Goal: Transaction & Acquisition: Purchase product/service

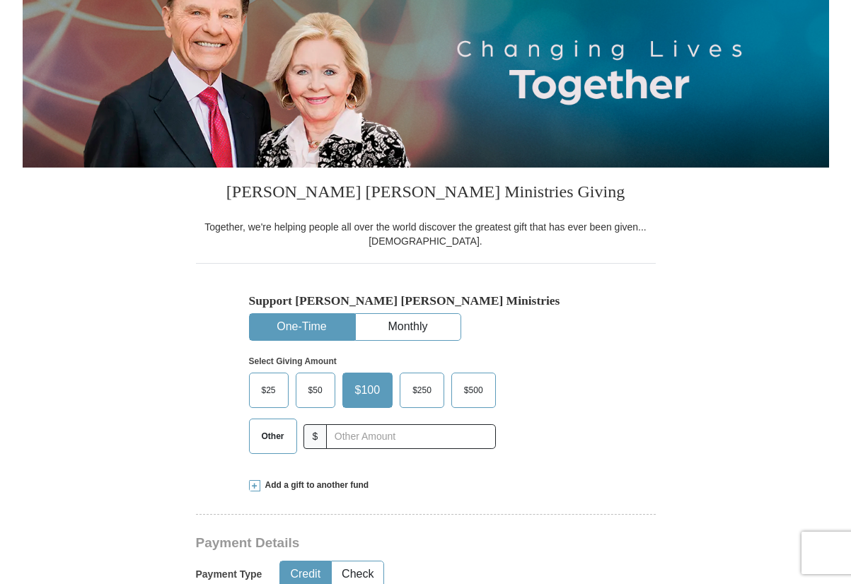
scroll to position [233, 0]
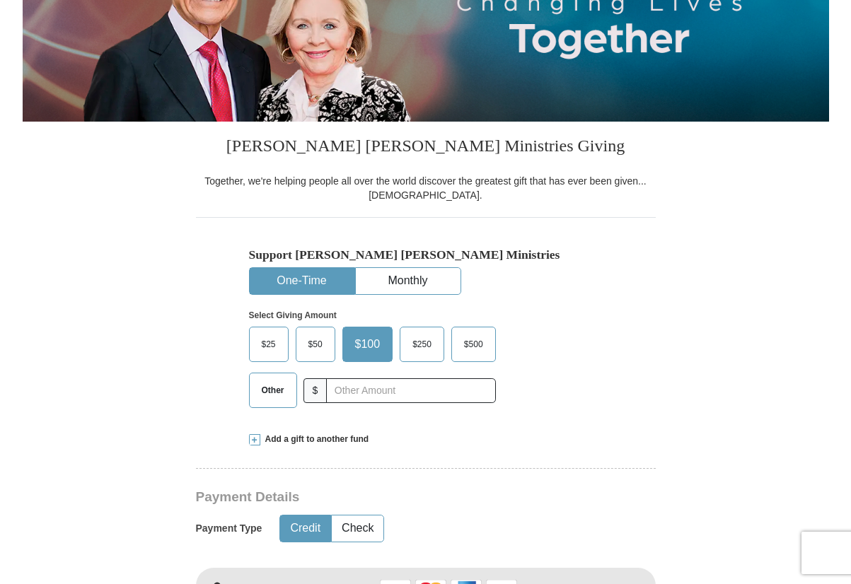
drag, startPoint x: 262, startPoint y: 398, endPoint x: 327, endPoint y: 396, distance: 65.1
click at [263, 398] on span "Other" at bounding box center [273, 390] width 37 height 21
click at [0, 0] on input "Other" at bounding box center [0, 0] width 0 height 0
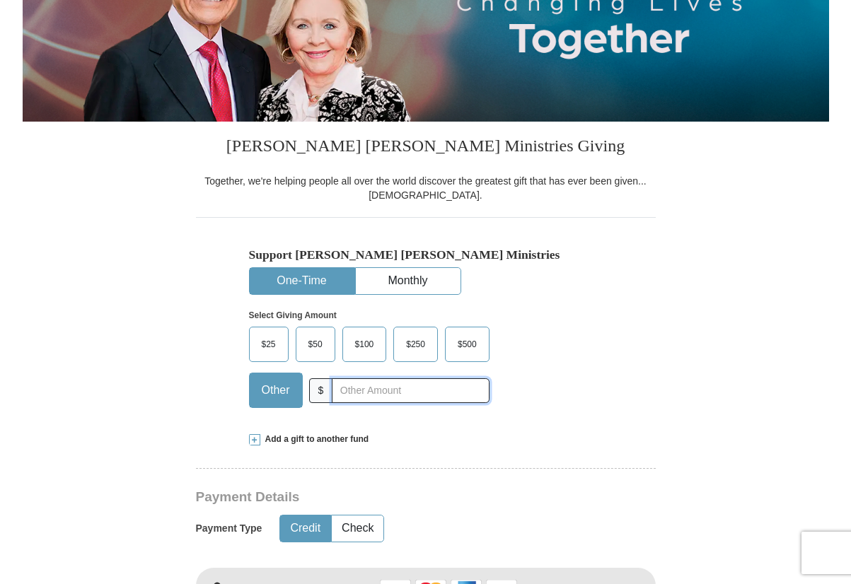
click at [349, 395] on input "text" at bounding box center [410, 391] width 157 height 25
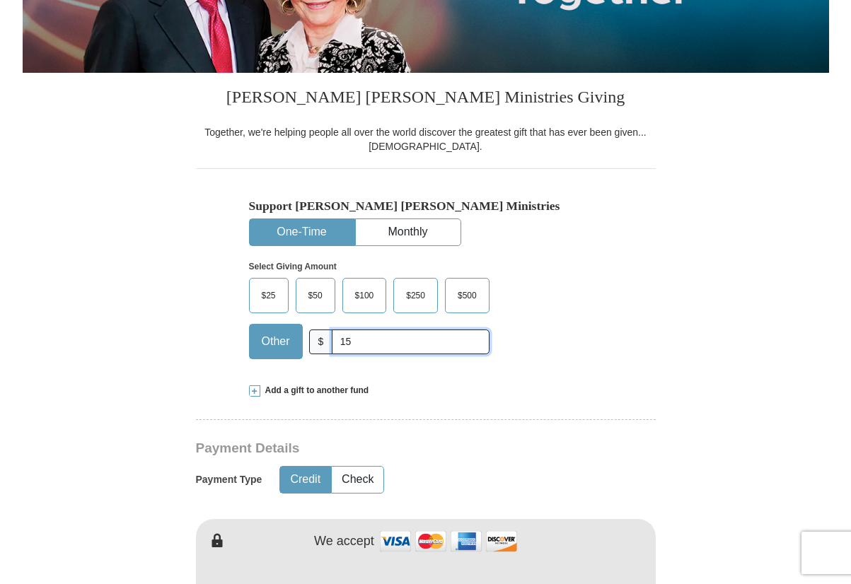
type input "1"
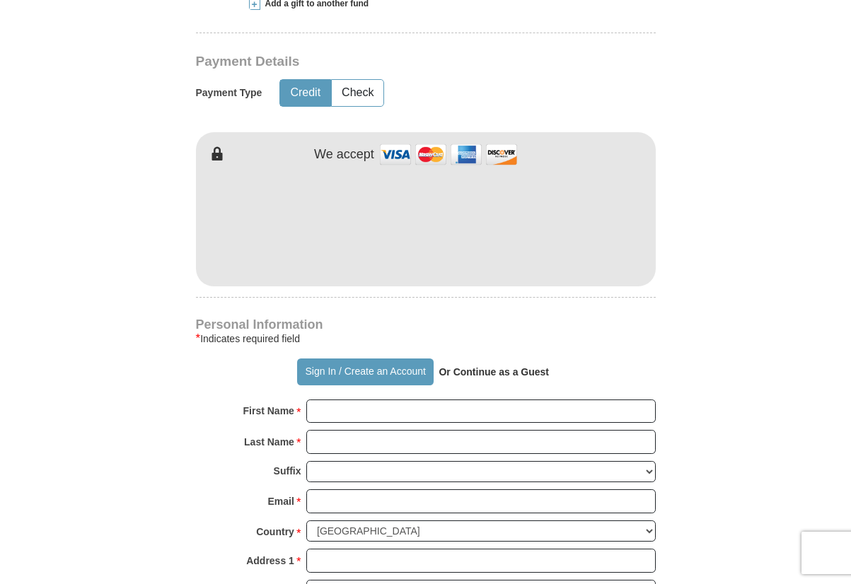
scroll to position [682, 0]
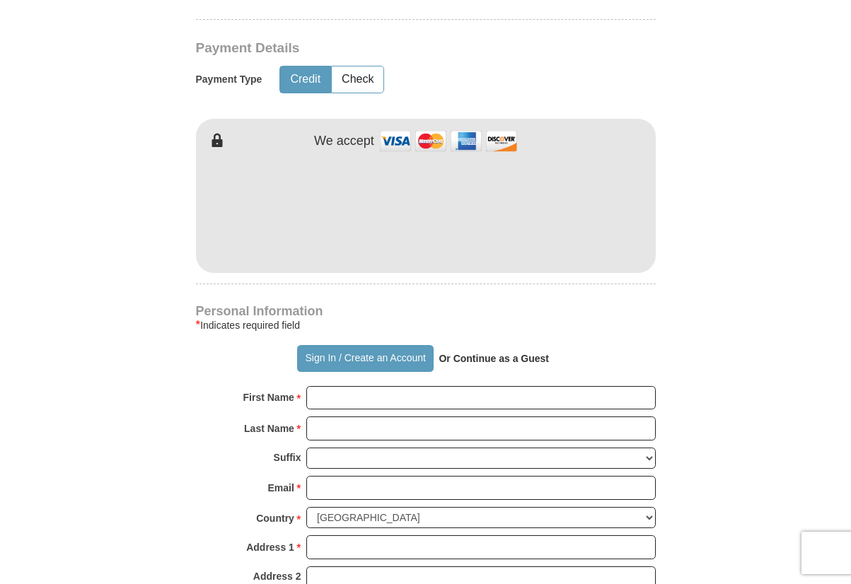
type input "25.00"
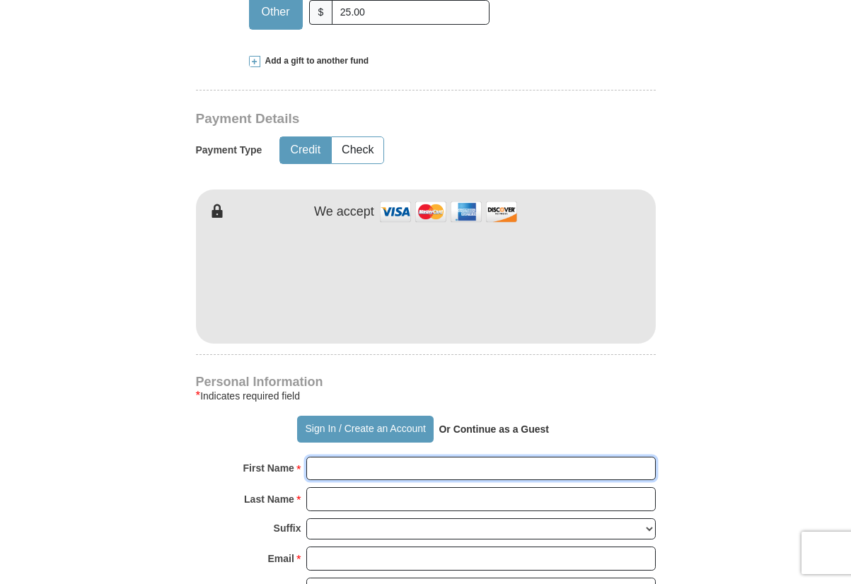
click at [371, 471] on input "First Name *" at bounding box center [481, 469] width 350 height 24
type input "[PERSON_NAME]"
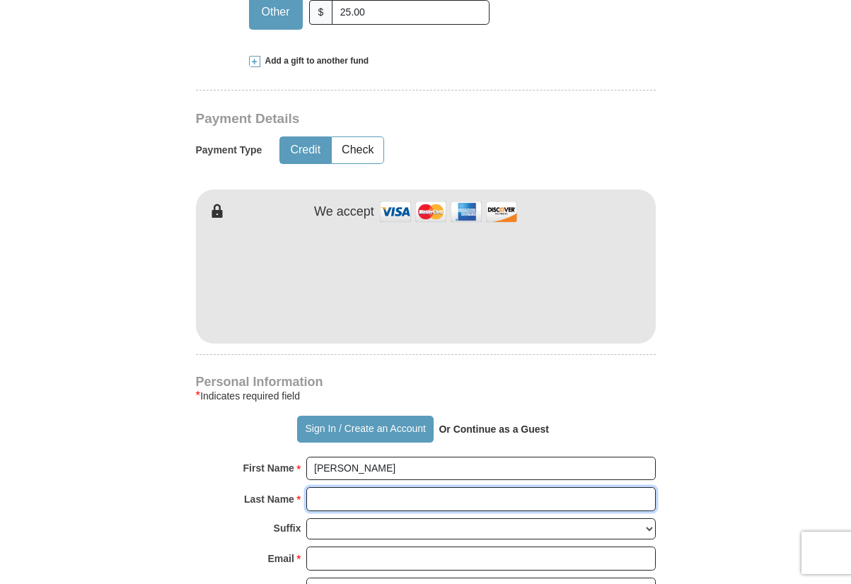
type input "[PERSON_NAME]"
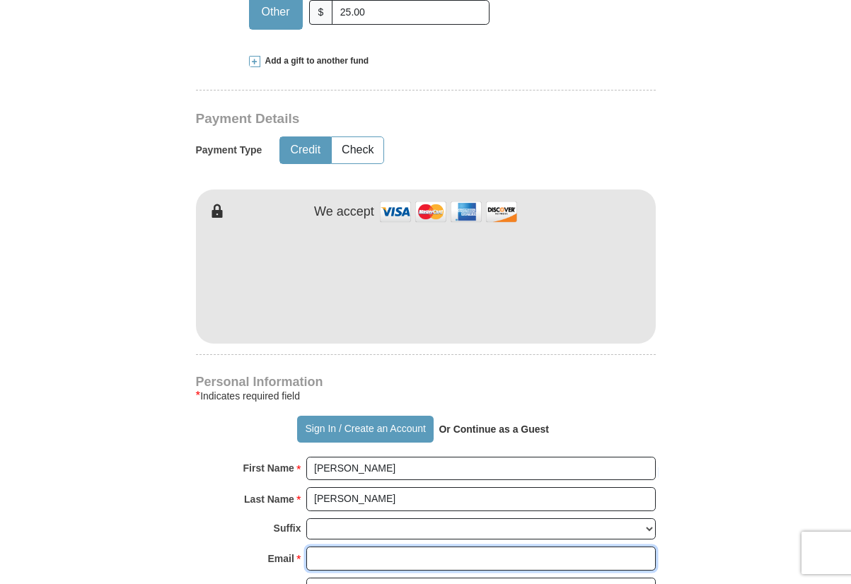
type input "[EMAIL_ADDRESS][DOMAIN_NAME]"
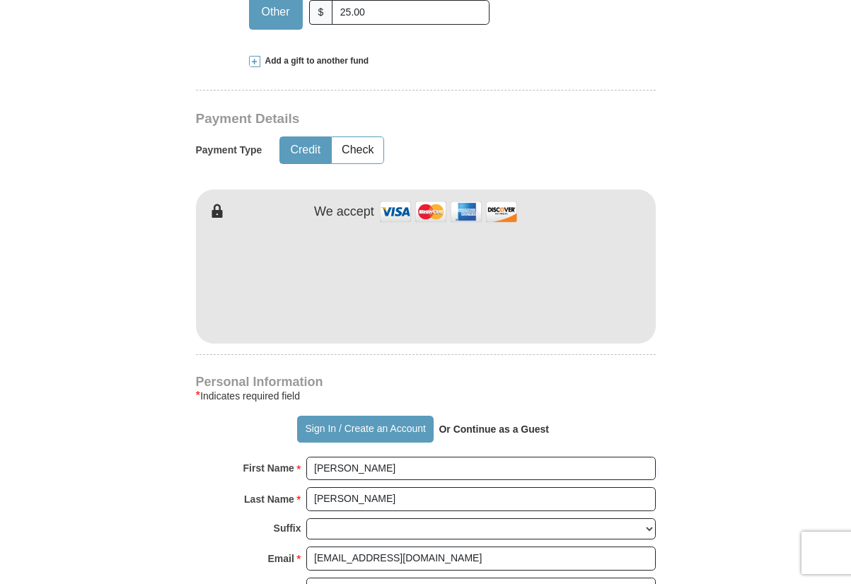
type input "[STREET_ADDRESS]"
type input "Austin"
select select "[GEOGRAPHIC_DATA]"
type input "78753"
type input "5124609623"
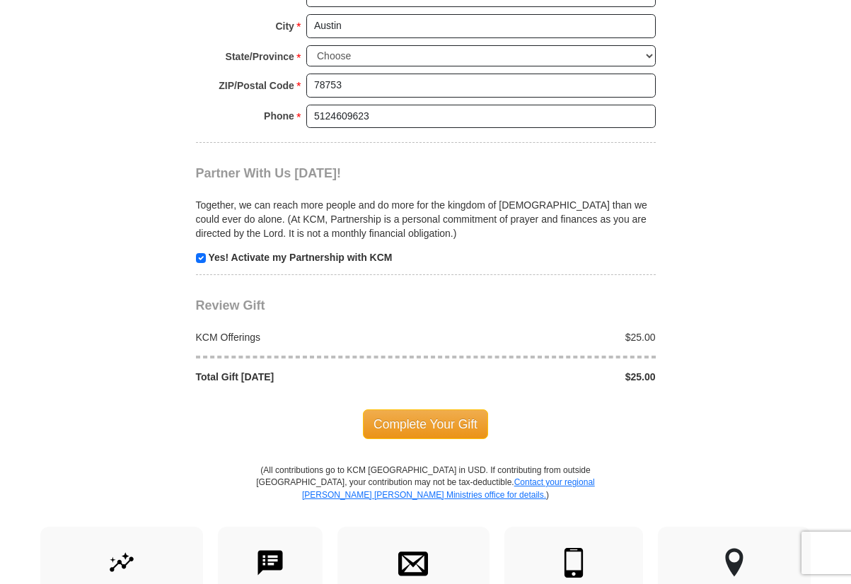
scroll to position [1269, 0]
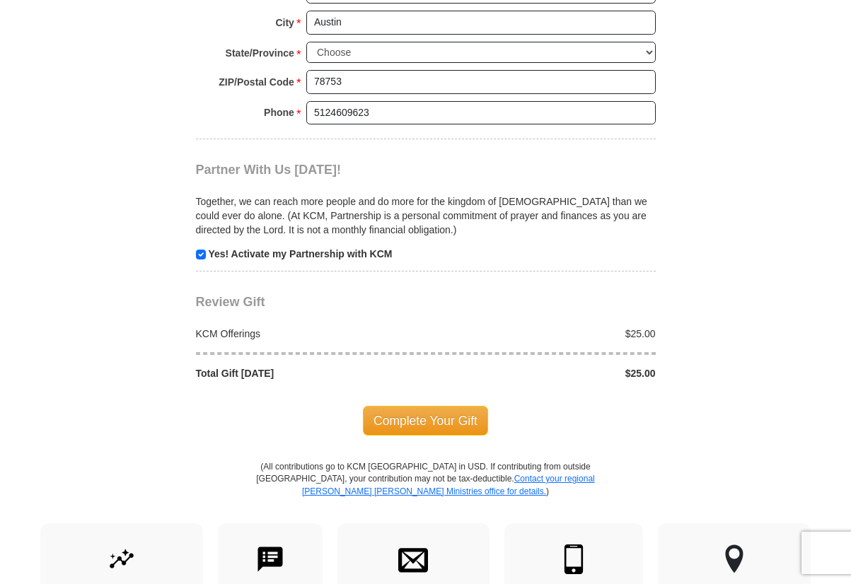
click at [420, 423] on span "Complete Your Gift" at bounding box center [425, 421] width 125 height 30
